Goal: Transaction & Acquisition: Purchase product/service

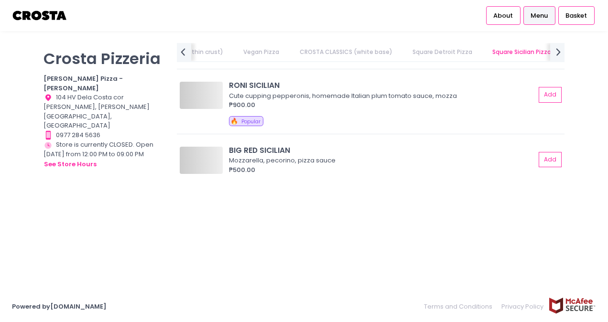
scroll to position [0, 438]
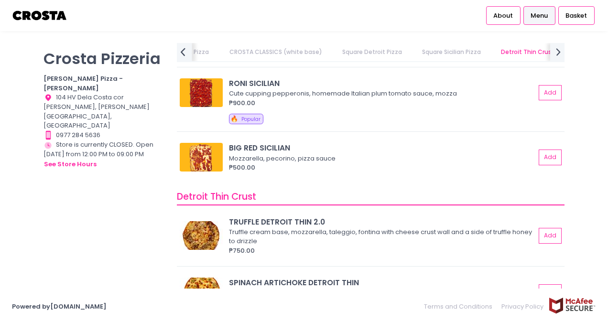
click at [189, 51] on icon "prev Created with Sketch." at bounding box center [183, 52] width 14 height 14
drag, startPoint x: 189, startPoint y: 51, endPoint x: 179, endPoint y: 57, distance: 11.8
click at [179, 57] on icon "prev Created with Sketch." at bounding box center [183, 52] width 14 height 14
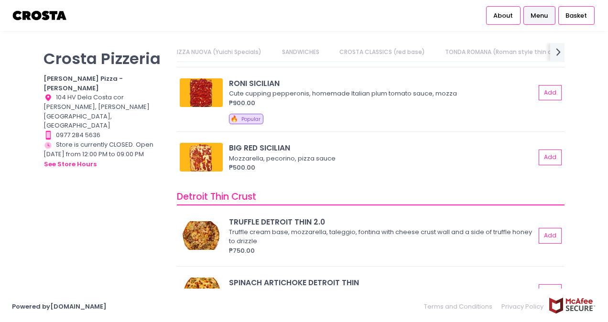
scroll to position [0, 0]
click at [225, 52] on link "PIZZA NUOVA (Yuichi Specials)" at bounding box center [230, 52] width 107 height 18
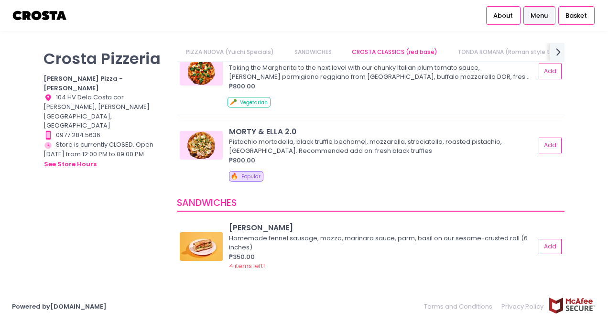
scroll to position [96, 0]
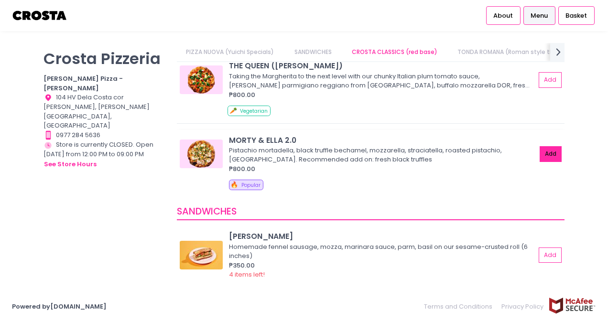
click at [552, 148] on button "Add" at bounding box center [551, 154] width 22 height 16
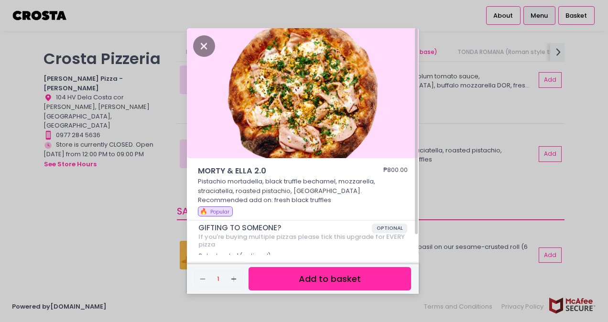
scroll to position [22, 0]
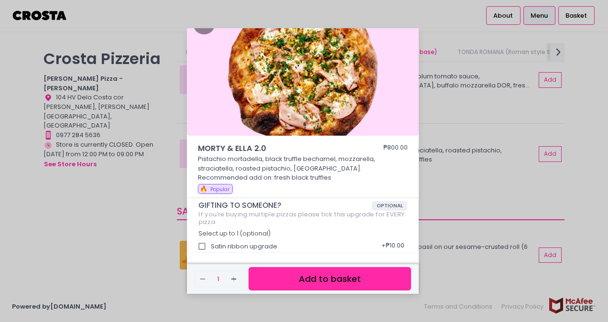
click at [352, 282] on button "Add to basket" at bounding box center [330, 278] width 163 height 23
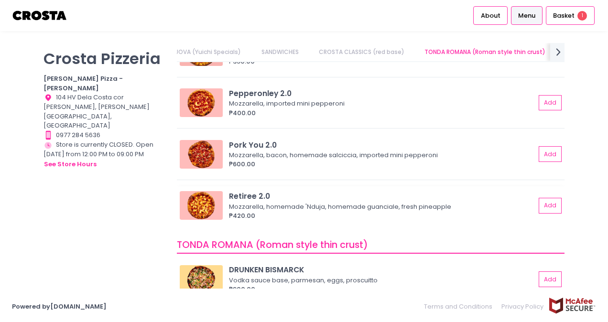
scroll to position [0, 0]
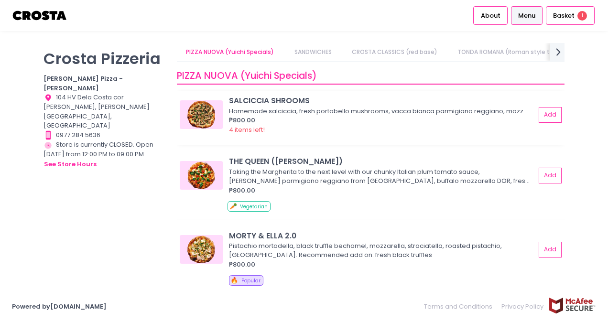
click at [305, 110] on div "Homemade salciccia, fresh portobello mushrooms, vacca bianca parmigiano reggian…" at bounding box center [381, 112] width 304 height 10
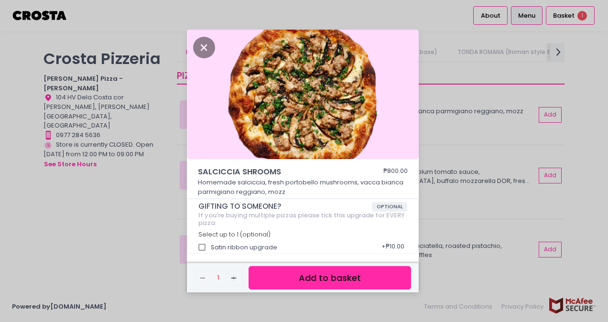
click at [477, 188] on div "[PERSON_NAME] SHROOMS ₱800.00 Homemade [PERSON_NAME], fresh portobello mushroom…" at bounding box center [304, 161] width 608 height 322
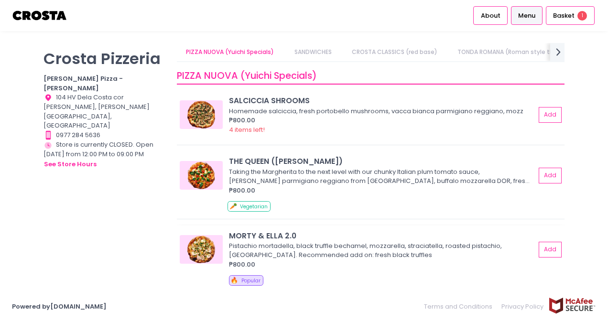
click at [204, 254] on img at bounding box center [201, 249] width 43 height 29
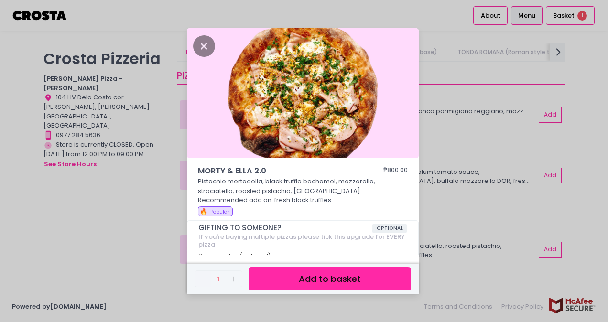
click at [471, 204] on div "MORTY & [PERSON_NAME] 2.0 ₱800.00 Pistachio mortadella, black truffle bechamel,…" at bounding box center [304, 161] width 608 height 322
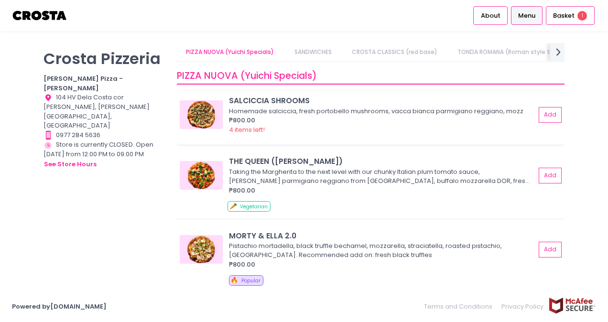
click at [303, 115] on div "Homemade salciccia, fresh portobello mushrooms, vacca bianca parmigiano reggian…" at bounding box center [381, 112] width 304 height 10
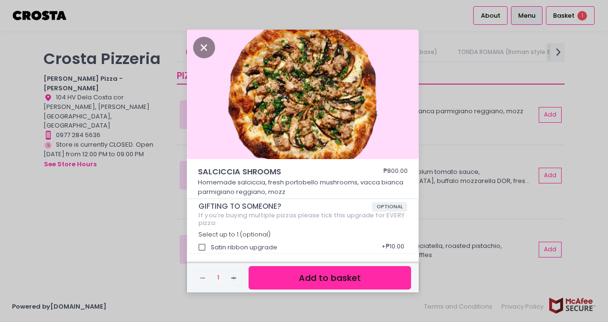
click at [313, 276] on button "Add to basket" at bounding box center [330, 277] width 163 height 23
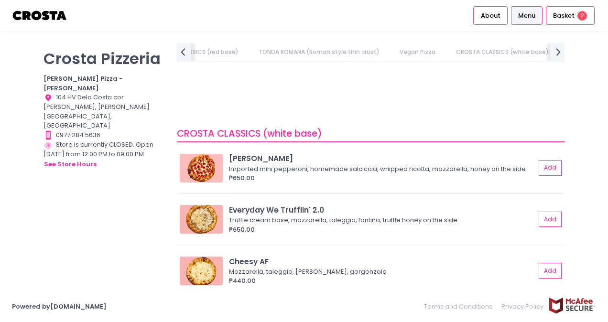
scroll to position [904, 0]
